Goal: Task Accomplishment & Management: Use online tool/utility

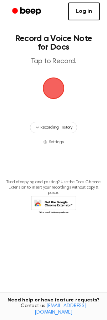
click at [82, 13] on link "Log in" at bounding box center [84, 11] width 32 height 18
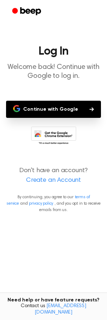
click at [55, 109] on button "Continue with Google" at bounding box center [53, 109] width 95 height 17
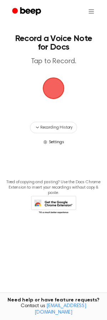
click at [51, 142] on span "Settings" at bounding box center [56, 142] width 15 height 6
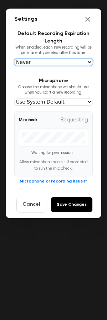
click at [54, 64] on select "Never [DATE] [DATE] [DATE] [DATE]" at bounding box center [53, 62] width 79 height 7
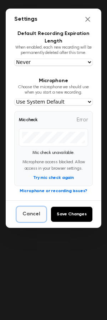
click at [36, 216] on button "Cancel" at bounding box center [31, 214] width 30 height 16
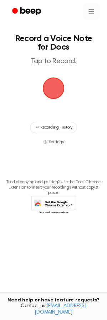
click at [93, 9] on html "Record a Voice Note for Docs Tap to Record. Recording History Settings Tired of…" at bounding box center [53, 160] width 107 height 320
click at [87, 30] on div "Settings" at bounding box center [88, 29] width 26 height 12
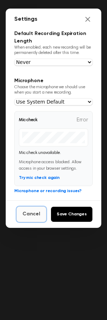
click at [34, 220] on button "Cancel" at bounding box center [31, 214] width 30 height 16
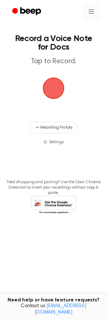
click at [91, 10] on html "Record a Voice Note for Docs Tap to Record. Recording History Settings Tired of…" at bounding box center [53, 160] width 107 height 320
